Goal: Check status: Check status

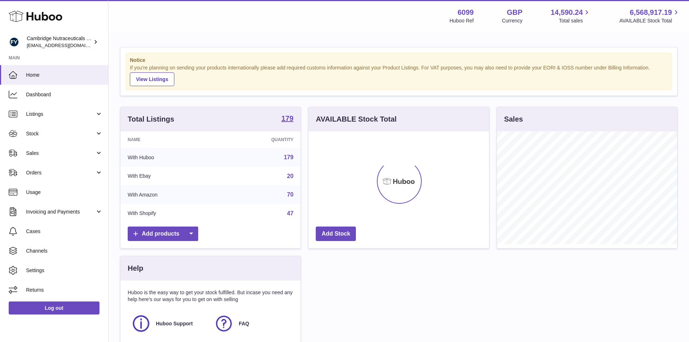
scroll to position [113, 180]
click at [30, 136] on span "Stock" at bounding box center [60, 133] width 69 height 7
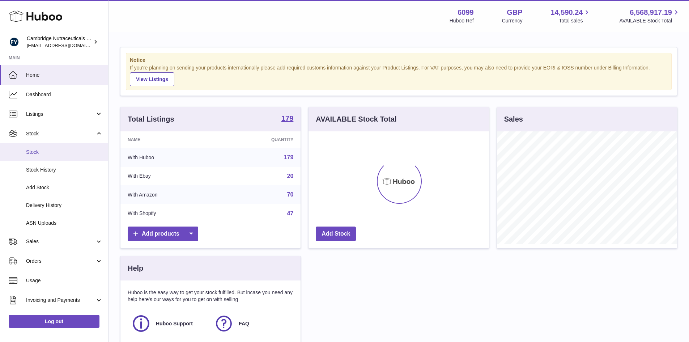
click at [31, 148] on link "Stock" at bounding box center [54, 152] width 108 height 18
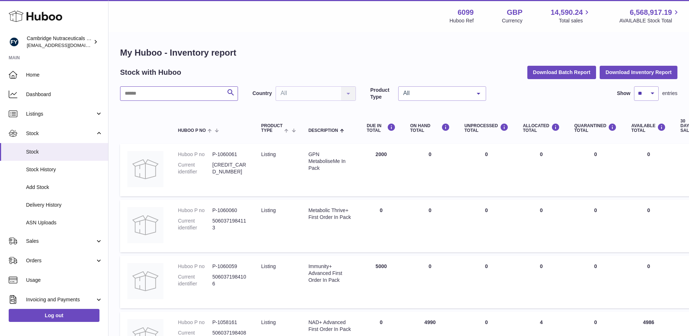
click at [136, 96] on input "text" at bounding box center [179, 93] width 118 height 14
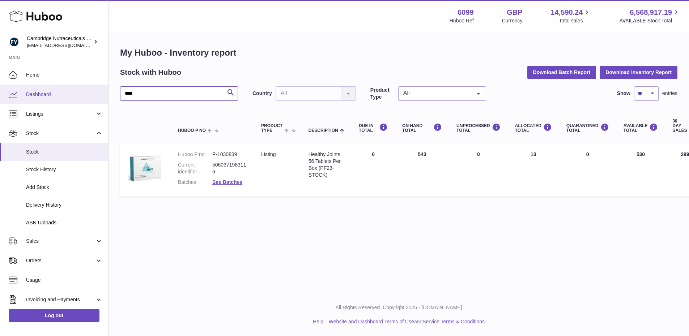
drag, startPoint x: 120, startPoint y: 90, endPoint x: 55, endPoint y: 92, distance: 65.1
click at [54, 92] on div "Huboo Cambridge Nutraceuticals Ltd huboo@camnutra.com Main Home Dashboard Listi…" at bounding box center [344, 168] width 689 height 336
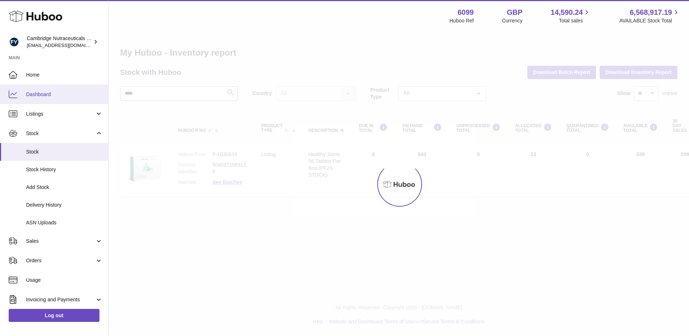
type input "****"
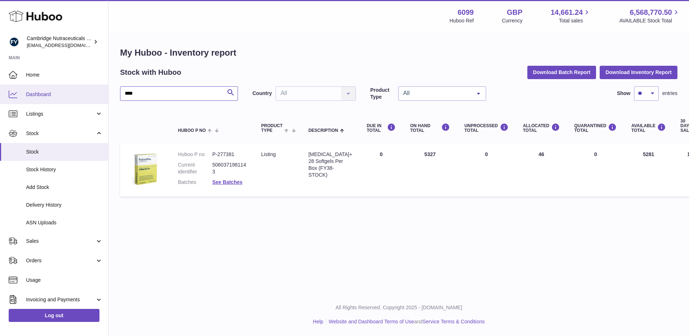
drag, startPoint x: 158, startPoint y: 95, endPoint x: 66, endPoint y: 88, distance: 92.8
click at [67, 90] on div "Huboo Cambridge Nutraceuticals Ltd [EMAIL_ADDRESS][DOMAIN_NAME] Main Home Dashb…" at bounding box center [344, 168] width 689 height 336
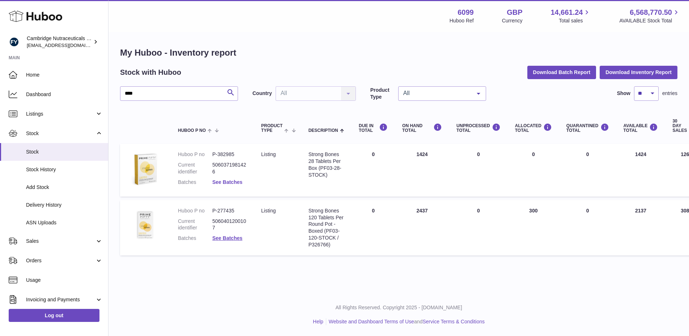
click at [222, 182] on link "See Batches" at bounding box center [227, 182] width 30 height 6
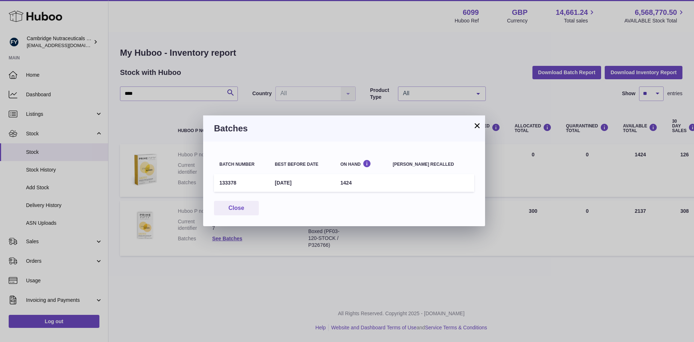
click at [477, 125] on button "×" at bounding box center [477, 125] width 9 height 9
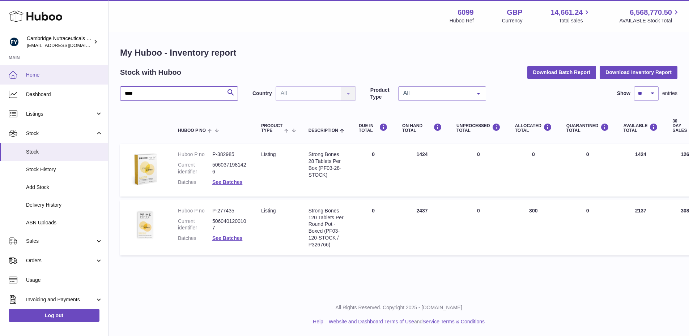
drag, startPoint x: 164, startPoint y: 94, endPoint x: 61, endPoint y: 77, distance: 104.3
click at [63, 79] on div "Huboo Cambridge Nutraceuticals Ltd huboo@camnutra.com Main Home Dashboard Listi…" at bounding box center [344, 168] width 689 height 336
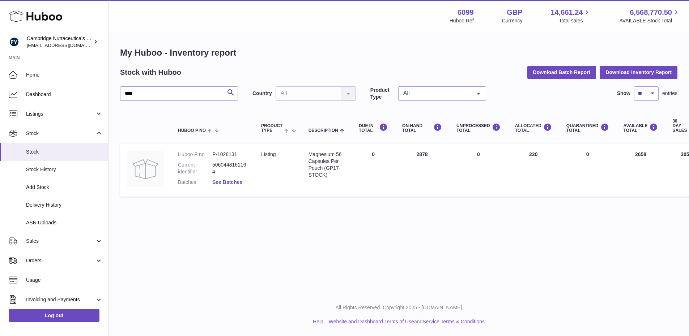
click at [226, 182] on link "See Batches" at bounding box center [227, 182] width 30 height 6
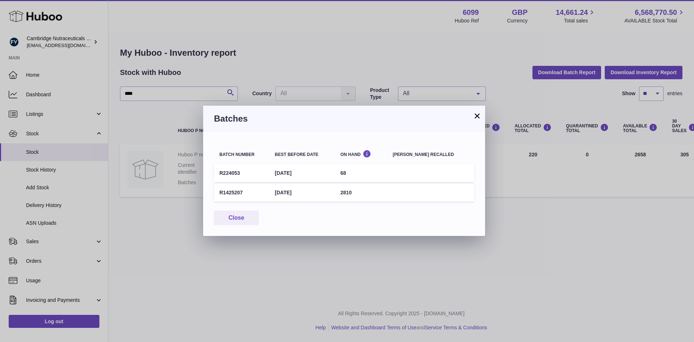
click at [480, 115] on button "×" at bounding box center [477, 115] width 9 height 9
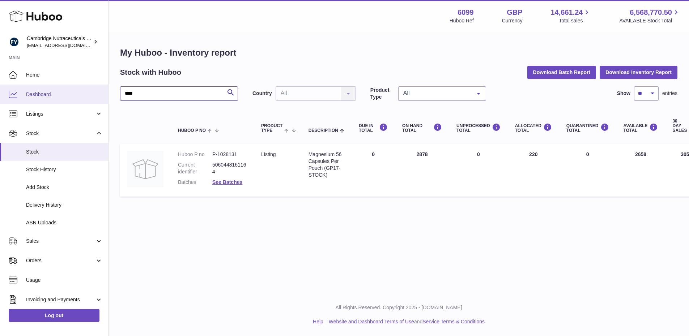
drag, startPoint x: 156, startPoint y: 90, endPoint x: 8, endPoint y: 100, distance: 148.6
click at [13, 99] on div "Huboo Cambridge Nutraceuticals Ltd huboo@camnutra.com Main Home Dashboard Listi…" at bounding box center [344, 168] width 689 height 336
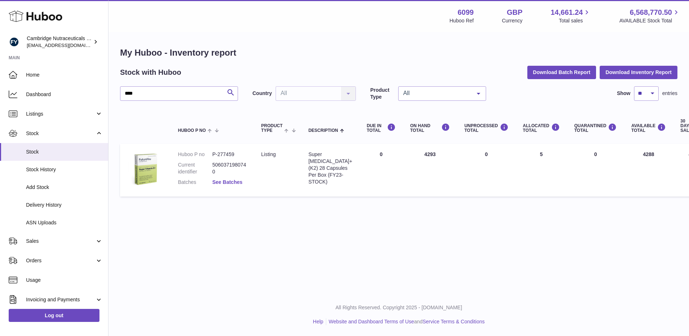
click at [222, 181] on link "See Batches" at bounding box center [227, 182] width 30 height 6
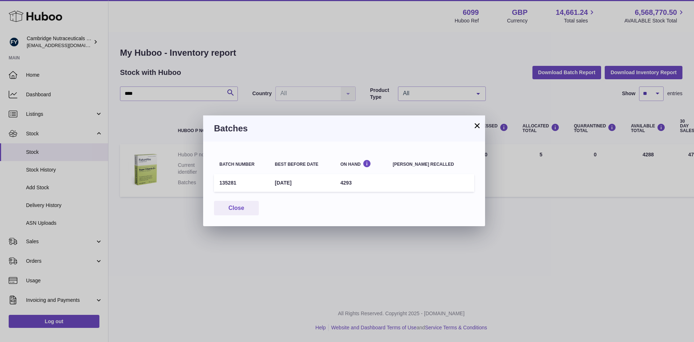
click at [479, 124] on button "×" at bounding box center [477, 125] width 9 height 9
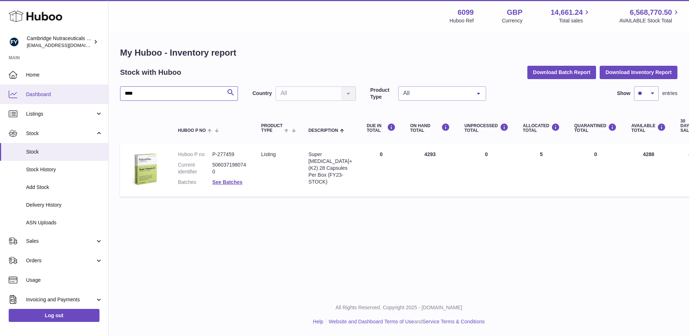
drag, startPoint x: 155, startPoint y: 88, endPoint x: 42, endPoint y: 94, distance: 113.3
click at [43, 94] on div "Huboo Cambridge Nutraceuticals Ltd huboo@camnutra.com Main Home Dashboard Listi…" at bounding box center [344, 168] width 689 height 336
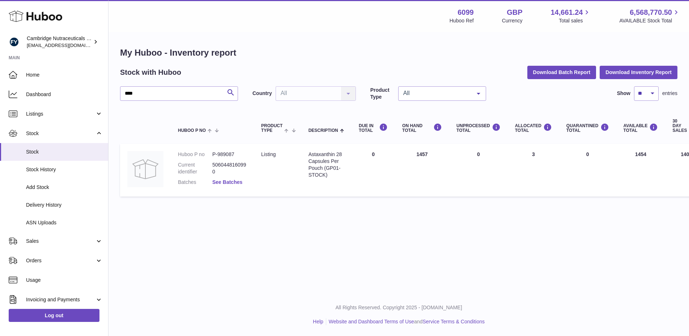
click at [230, 183] on link "See Batches" at bounding box center [227, 182] width 30 height 6
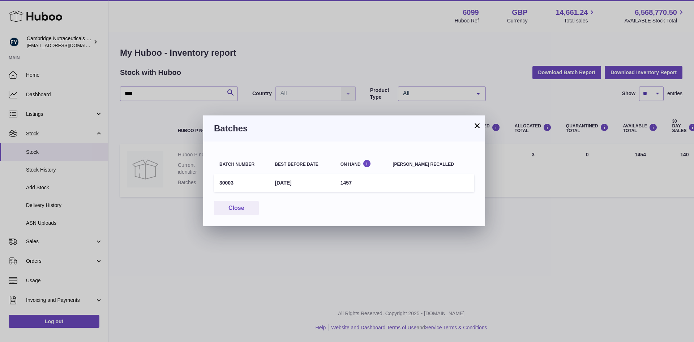
click at [475, 128] on button "×" at bounding box center [477, 125] width 9 height 9
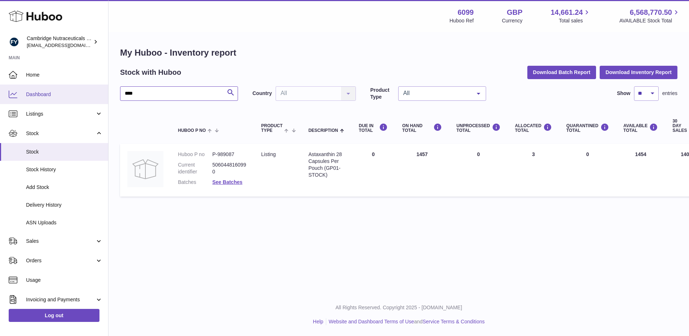
drag, startPoint x: 165, startPoint y: 97, endPoint x: 7, endPoint y: 94, distance: 158.4
click at [7, 94] on div "Huboo Cambridge Nutraceuticals Ltd huboo@camnutra.com Main Home Dashboard Listi…" at bounding box center [344, 168] width 689 height 336
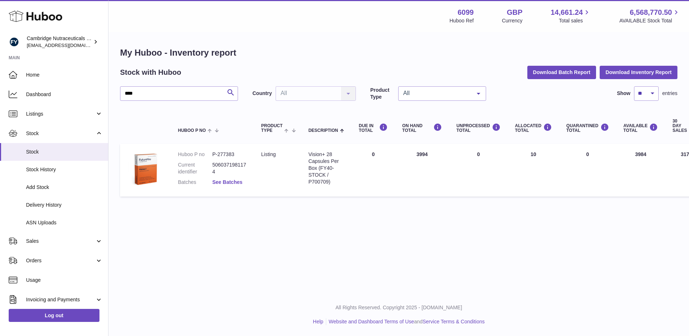
click at [222, 180] on link "See Batches" at bounding box center [227, 182] width 30 height 6
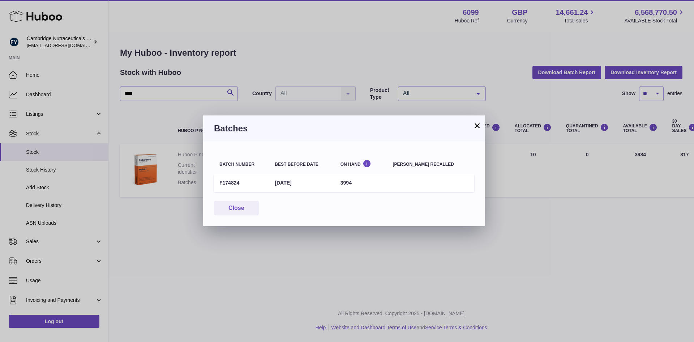
click at [475, 127] on button "×" at bounding box center [477, 125] width 9 height 9
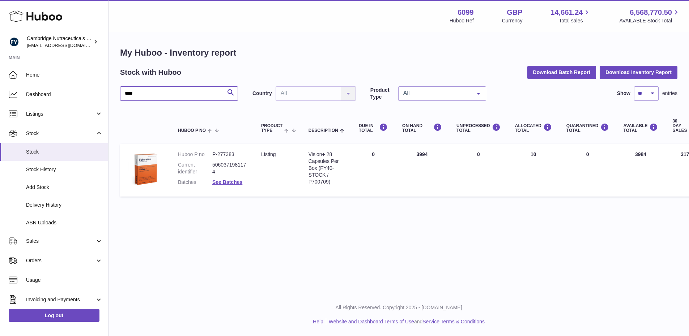
click at [144, 95] on input "****" at bounding box center [179, 93] width 118 height 14
click at [225, 184] on link "See Batches" at bounding box center [227, 182] width 30 height 6
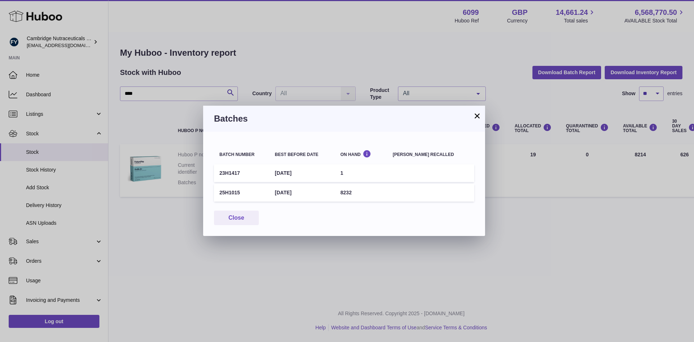
click at [473, 116] on button "×" at bounding box center [477, 115] width 9 height 9
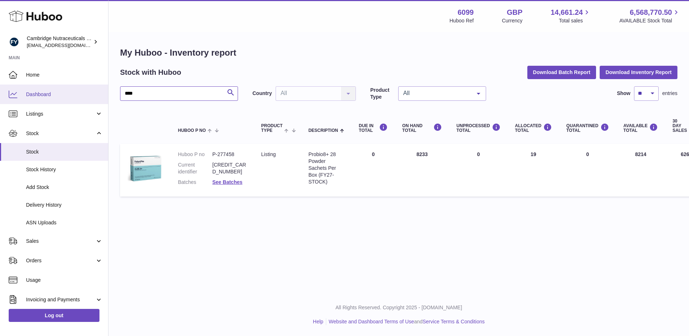
drag, startPoint x: 140, startPoint y: 94, endPoint x: 62, endPoint y: 94, distance: 77.4
click at [62, 94] on div "Huboo Cambridge Nutraceuticals Ltd huboo@camnutra.com Main Home Dashboard Listi…" at bounding box center [344, 168] width 689 height 336
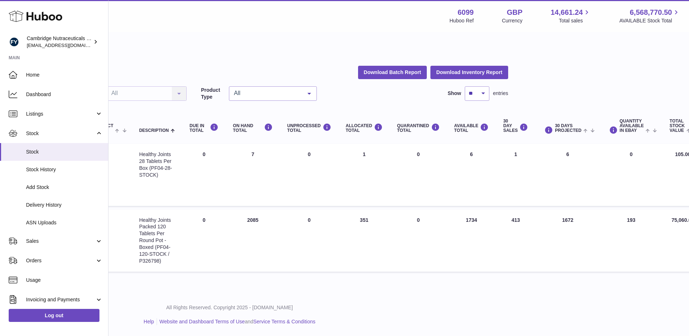
scroll to position [5, 161]
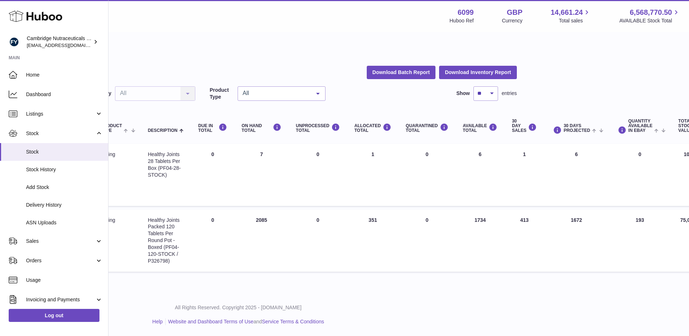
type input "****"
